Goal: Use online tool/utility

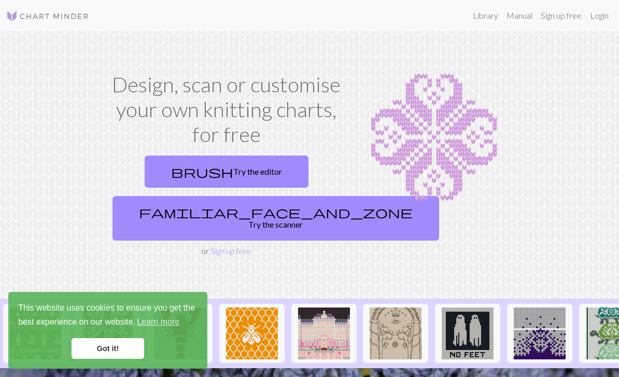
click at [255, 167] on link "brush Try the editor" at bounding box center [227, 171] width 164 height 32
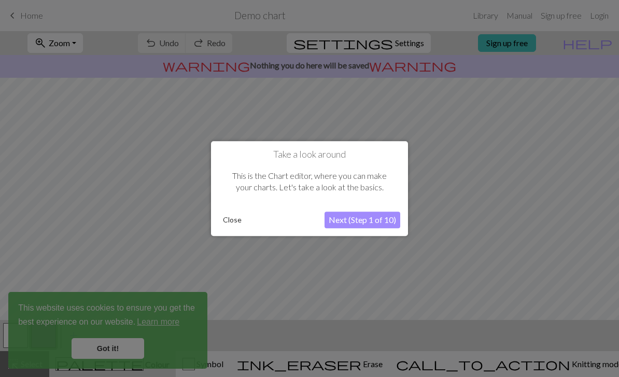
click at [372, 221] on button "Next (Step 1 of 10)" at bounding box center [362, 219] width 76 height 17
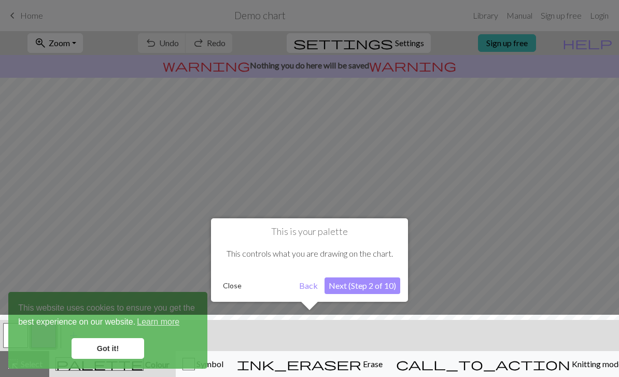
click at [383, 290] on button "Next (Step 2 of 10)" at bounding box center [362, 285] width 76 height 17
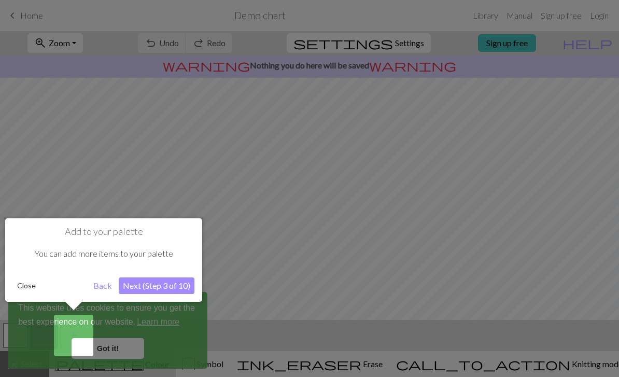
click at [239, 327] on div at bounding box center [309, 188] width 619 height 377
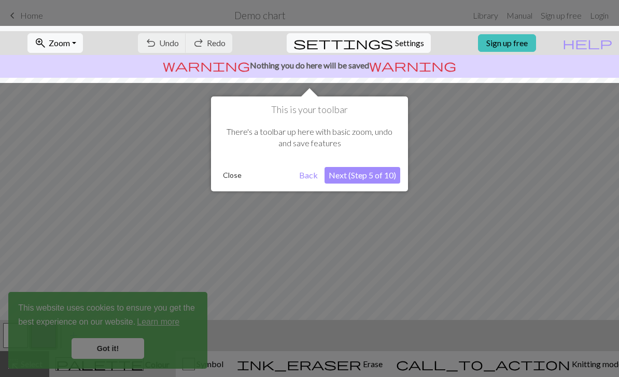
click at [110, 349] on div at bounding box center [309, 188] width 619 height 377
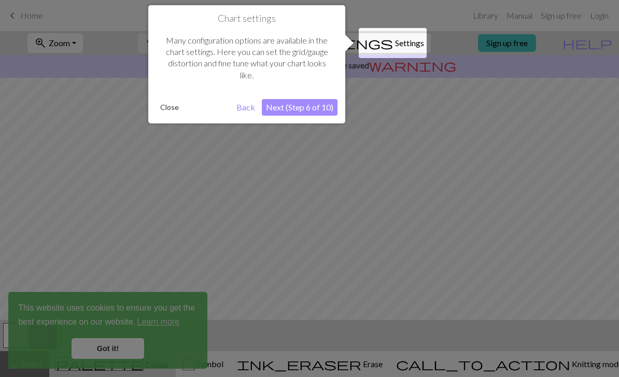
click at [404, 104] on div at bounding box center [309, 188] width 619 height 377
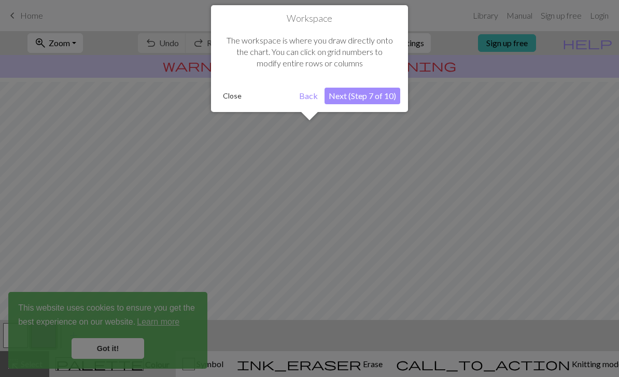
scroll to position [62, 0]
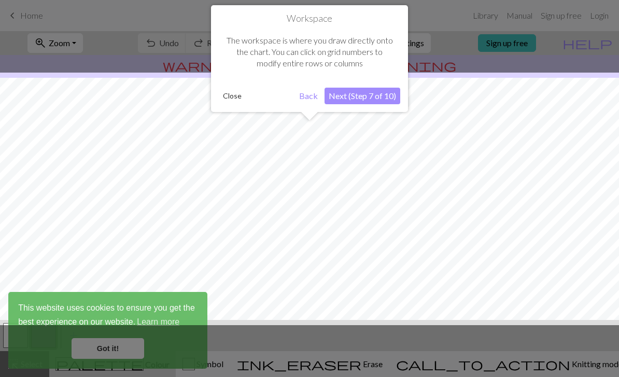
click at [398, 208] on div at bounding box center [309, 199] width 629 height 252
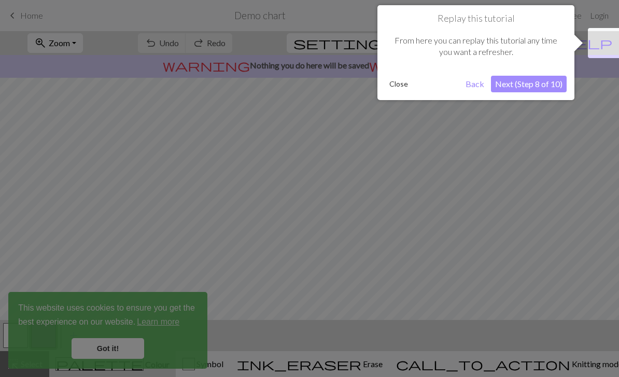
click at [557, 76] on button "Next (Step 8 of 10)" at bounding box center [529, 84] width 76 height 17
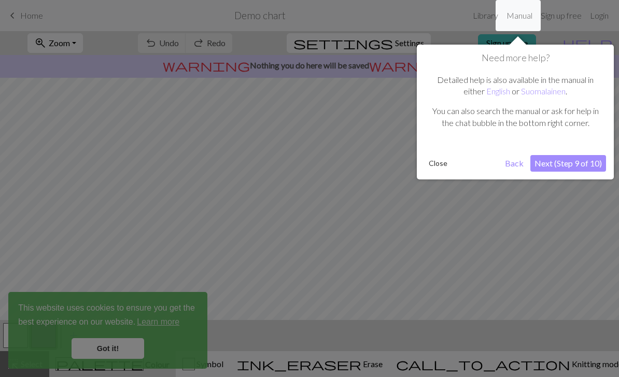
click at [579, 167] on button "Next (Step 9 of 10)" at bounding box center [568, 163] width 76 height 17
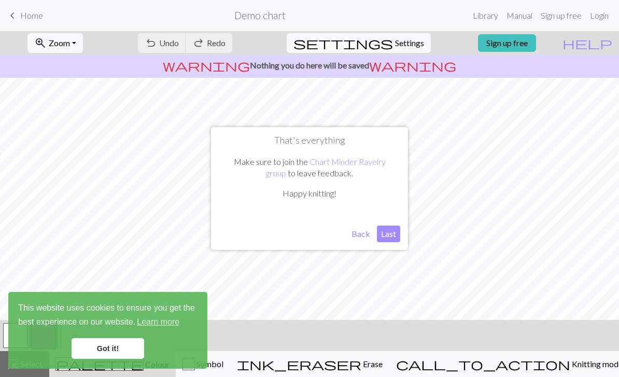
click at [392, 239] on button "Last" at bounding box center [388, 233] width 23 height 17
click at [113, 348] on link "Got it!" at bounding box center [108, 348] width 73 height 21
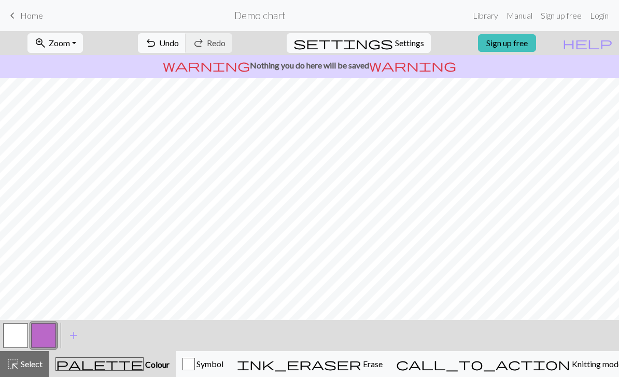
click at [44, 337] on button "button" at bounding box center [43, 335] width 25 height 25
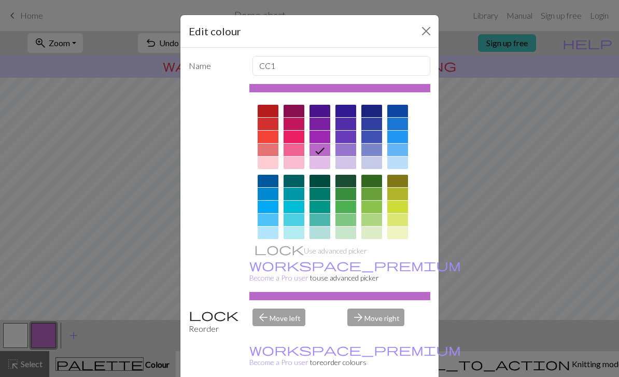
click at [425, 28] on button "Close" at bounding box center [426, 31] width 17 height 17
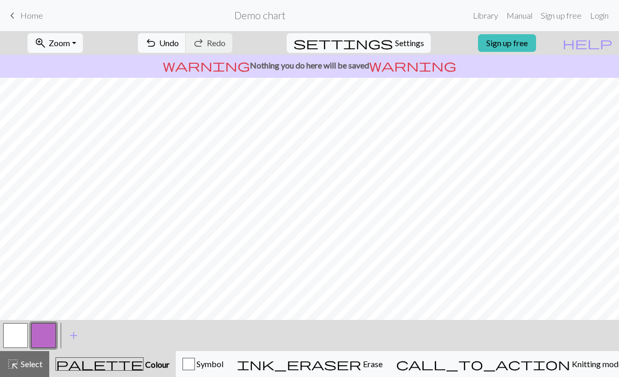
click at [186, 42] on button "undo Undo Undo" at bounding box center [162, 43] width 48 height 20
click at [206, 43] on div "undo Undo Undo redo Redo Redo" at bounding box center [185, 43] width 110 height 24
click at [208, 44] on div "undo Undo Undo redo Redo Redo" at bounding box center [185, 43] width 110 height 24
click at [209, 46] on div "undo Undo Undo redo Redo Redo" at bounding box center [185, 43] width 110 height 24
click at [382, 364] on span "Erase" at bounding box center [371, 364] width 21 height 10
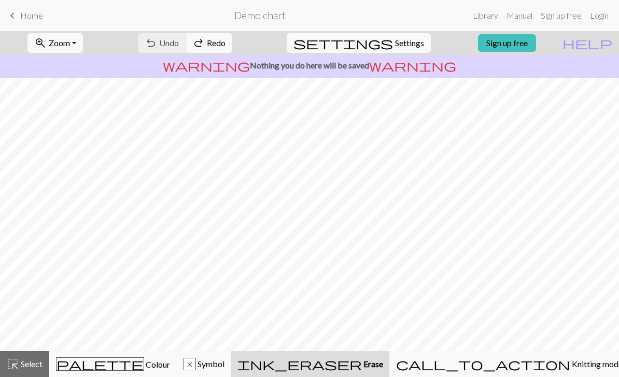
click at [383, 363] on div "ink_eraser Erase Erase" at bounding box center [310, 364] width 146 height 12
click at [383, 367] on div "ink_eraser Erase Erase" at bounding box center [310, 364] width 146 height 12
click at [405, 44] on span "Settings" at bounding box center [409, 43] width 29 height 12
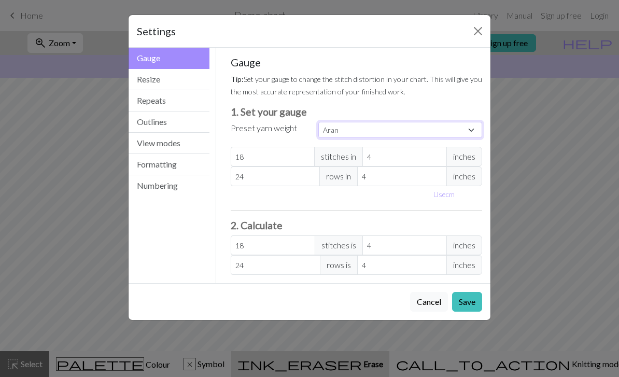
click at [473, 131] on select "Custom Square Lace Light Fingering Fingering Sport Double knit Worsted Aran Bul…" at bounding box center [400, 130] width 164 height 16
select select "worsted"
type input "20"
type input "26"
type input "20"
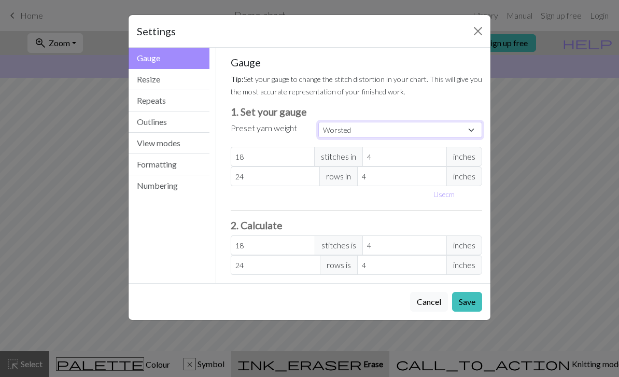
type input "26"
click at [425, 307] on button "Cancel" at bounding box center [429, 302] width 38 height 20
